Goal: Task Accomplishment & Management: Use online tool/utility

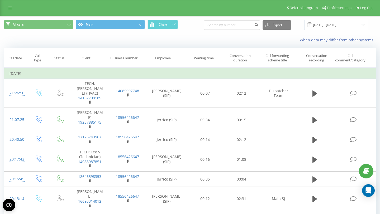
click at [93, 59] on icon at bounding box center [94, 58] width 5 height 3
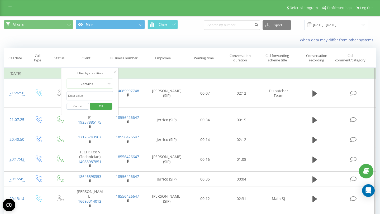
click at [89, 98] on input "text" at bounding box center [90, 95] width 46 height 9
type input "5438"
click at [98, 107] on span "OK" at bounding box center [101, 106] width 15 height 8
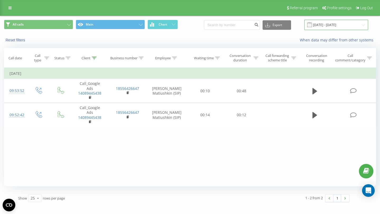
click at [341, 27] on input "01.09.2025 - 05.09.2025" at bounding box center [336, 25] width 64 height 10
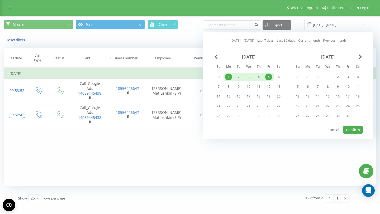
click at [228, 78] on div "1" at bounding box center [228, 77] width 7 height 7
click at [283, 97] on div "20" at bounding box center [279, 97] width 10 height 8
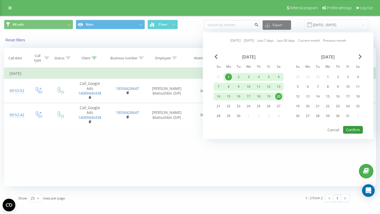
click at [359, 133] on button "Confirm" at bounding box center [353, 130] width 20 height 8
type input "01.09.2025 - 20.09.2025"
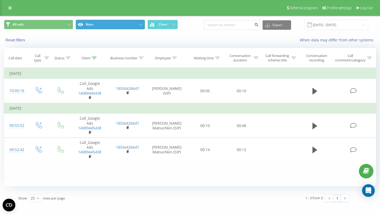
click at [129, 26] on button "Main" at bounding box center [110, 25] width 69 height 10
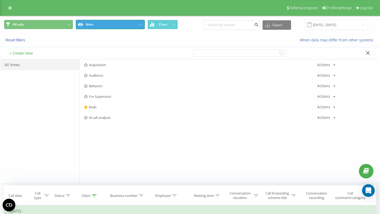
click at [127, 26] on button "Main" at bounding box center [110, 25] width 69 height 10
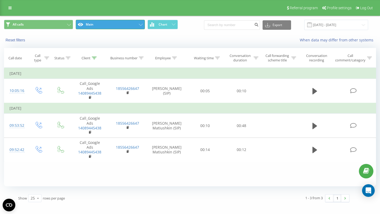
click at [137, 29] on button "Main" at bounding box center [110, 25] width 69 height 10
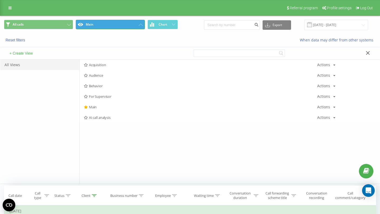
click at [144, 20] on button "Main" at bounding box center [110, 25] width 69 height 10
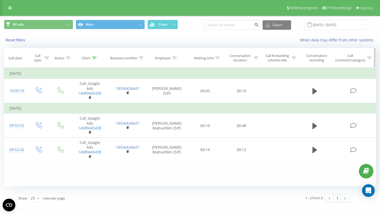
click at [95, 56] on div at bounding box center [94, 58] width 5 height 4
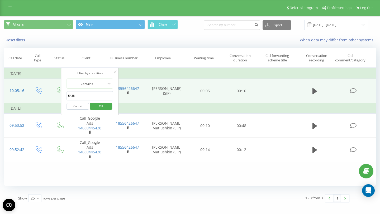
drag, startPoint x: 85, startPoint y: 97, endPoint x: 49, endPoint y: 92, distance: 36.5
click at [49, 92] on table "Filter by condition Equal Enter value Cancel OK Filter by condition Equal Enter…" at bounding box center [190, 115] width 372 height 94
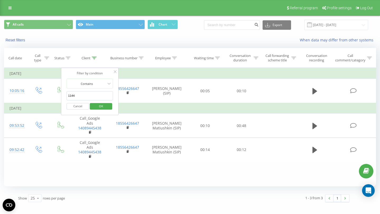
type input "1144"
click at [99, 105] on span "OK" at bounding box center [101, 106] width 15 height 8
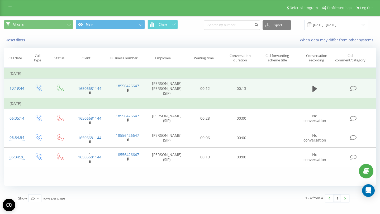
click at [310, 91] on td at bounding box center [314, 89] width 35 height 20
click at [316, 90] on icon at bounding box center [315, 88] width 5 height 7
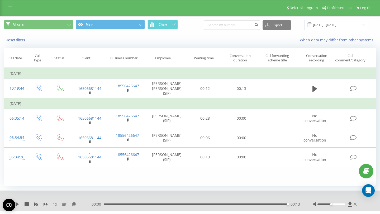
click at [239, 20] on div "Export .csv .xls .xlsx 01.09.2025 - 20.09.2025" at bounding box center [286, 25] width 164 height 10
click at [234, 27] on input at bounding box center [232, 25] width 56 height 10
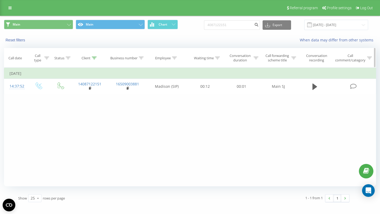
click at [96, 58] on icon at bounding box center [94, 58] width 5 height 3
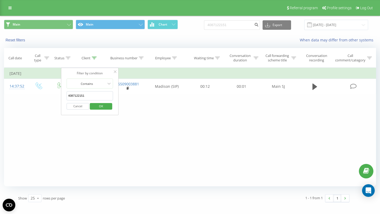
click at [188, 179] on div "Filter by condition Equal Enter value Cancel OK Filter by condition Equal Enter…" at bounding box center [190, 127] width 372 height 119
click at [173, 173] on div "Filter by condition Equal Enter value Cancel OK Filter by condition Equal Enter…" at bounding box center [190, 127] width 372 height 119
click at [185, 135] on div "Filter by condition Equal Enter value Cancel OK Filter by condition Equal Enter…" at bounding box center [190, 127] width 372 height 119
click at [245, 103] on div "Filter by condition Equal Enter value Cancel OK Filter by condition Equal Enter…" at bounding box center [190, 127] width 372 height 119
drag, startPoint x: 241, startPoint y: 26, endPoint x: 211, endPoint y: 23, distance: 29.4
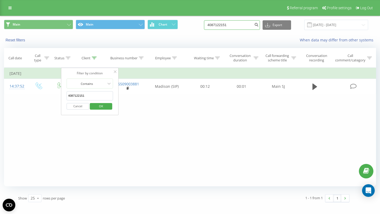
click at [212, 23] on div "Main Main Chart 4087122151 Export .csv .xls .xlsx 17.06.2025 - 17.09.2025" at bounding box center [190, 25] width 372 height 10
paste input "(309) 531-5238"
type input "(309) 531-5238"
click at [284, 25] on button "Export" at bounding box center [277, 25] width 29 height 10
click at [260, 21] on button "submit" at bounding box center [256, 25] width 7 height 10
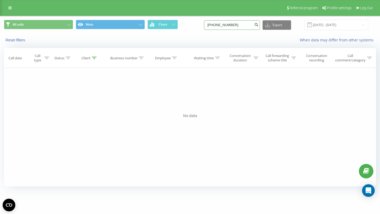
click at [244, 28] on input "(309)531-5238" at bounding box center [232, 25] width 56 height 10
click at [228, 26] on input "(309)531-5238" at bounding box center [232, 25] width 56 height 10
type input "3095315238"
drag, startPoint x: 246, startPoint y: 26, endPoint x: 199, endPoint y: 25, distance: 46.7
click at [201, 25] on div "All calls Main Chart 3095315238 Export .csv .xls .xlsx 19.06.2025 - 19.09.2025" at bounding box center [190, 25] width 372 height 10
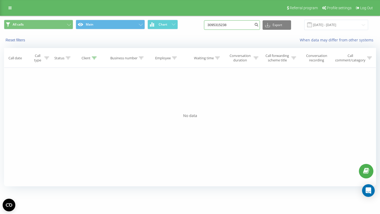
paste input "(470) 305-860"
type input "(470) 305-8608"
click at [228, 25] on input "[PHONE_NUMBER]" at bounding box center [232, 25] width 56 height 10
click at [232, 25] on input "(470305-8608" at bounding box center [232, 25] width 56 height 10
click at [221, 24] on input "(4703058608" at bounding box center [232, 25] width 56 height 10
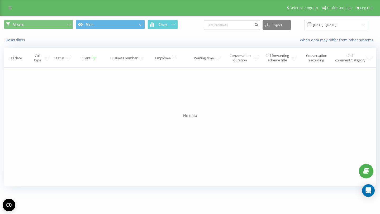
type input "4703058608"
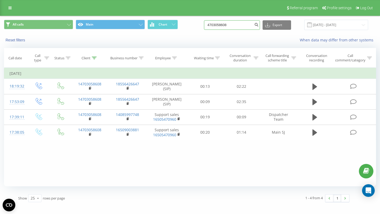
click at [235, 26] on input "4703058608" at bounding box center [232, 25] width 56 height 10
drag, startPoint x: 240, startPoint y: 25, endPoint x: 209, endPoint y: 23, distance: 31.5
click at [209, 23] on div "All calls Main Chart 4703058608 Export .csv .xls .xlsx 19.06.2025 - 19.09.2025" at bounding box center [190, 25] width 372 height 10
paste input "(408) 712-2151"
click at [230, 27] on input "(408) 712-2151" at bounding box center [232, 25] width 56 height 10
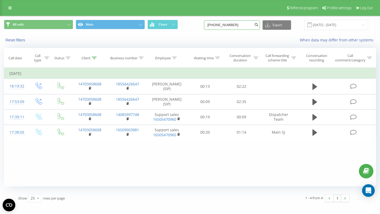
click at [229, 25] on input "(408) 712-2151" at bounding box center [232, 25] width 56 height 10
type input "4087122151"
drag, startPoint x: 241, startPoint y: 26, endPoint x: 215, endPoint y: 24, distance: 26.2
click at [215, 24] on div "All calls Main Chart 4087122151 Export .csv .xls .xlsx 19.06.2025 - 19.09.2025" at bounding box center [190, 25] width 372 height 10
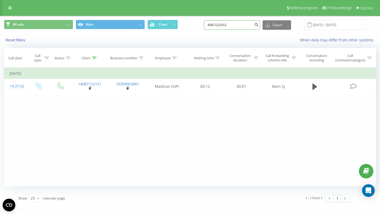
click at [251, 26] on input "4087122151" at bounding box center [232, 25] width 56 height 10
drag, startPoint x: 249, startPoint y: 25, endPoint x: 179, endPoint y: 20, distance: 70.4
click at [179, 20] on div "All calls Main Chart 4087122151 Export .csv .xls .xlsx [DATE] - [DATE]" at bounding box center [190, 25] width 372 height 10
paste input "[PHONE_NUMBER]"
type input "[PHONE_NUMBER]"
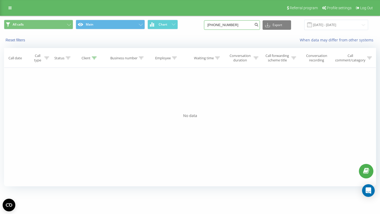
click at [247, 27] on input "(530)219-4390" at bounding box center [232, 25] width 56 height 10
click at [94, 59] on icon at bounding box center [94, 58] width 5 height 3
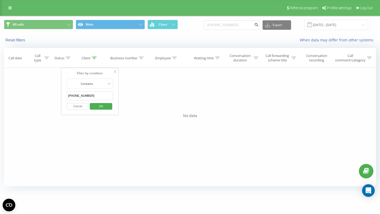
drag, startPoint x: 90, startPoint y: 96, endPoint x: 45, endPoint y: 88, distance: 46.3
click at [45, 88] on div "Filter by condition Equal Enter value Cancel OK Filter by condition Equal Enter…" at bounding box center [190, 127] width 372 height 119
paste input "text"
click at [76, 96] on input "(530) 219-4390" at bounding box center [90, 95] width 46 height 9
type input "5302194390"
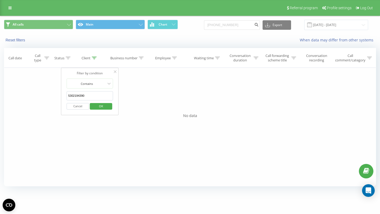
click at [97, 101] on div "Cancel OK" at bounding box center [90, 107] width 46 height 12
click at [97, 103] on span "OK" at bounding box center [101, 106] width 15 height 8
click at [239, 23] on input "(530)219-4390" at bounding box center [232, 25] width 56 height 10
drag, startPoint x: 250, startPoint y: 22, endPoint x: 249, endPoint y: 28, distance: 5.6
click at [249, 28] on input "(530)219-4390" at bounding box center [232, 25] width 56 height 10
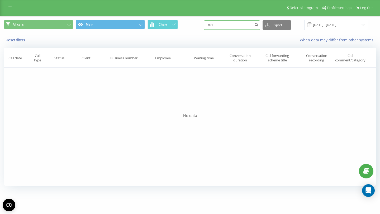
type input "7013"
drag, startPoint x: 238, startPoint y: 24, endPoint x: 198, endPoint y: 22, distance: 40.7
click at [198, 22] on div "All calls Main Chart 7013 Export .csv .xls .xlsx [DATE] - [DATE]" at bounding box center [190, 25] width 372 height 10
type input "7371"
